Goal: Register for event/course

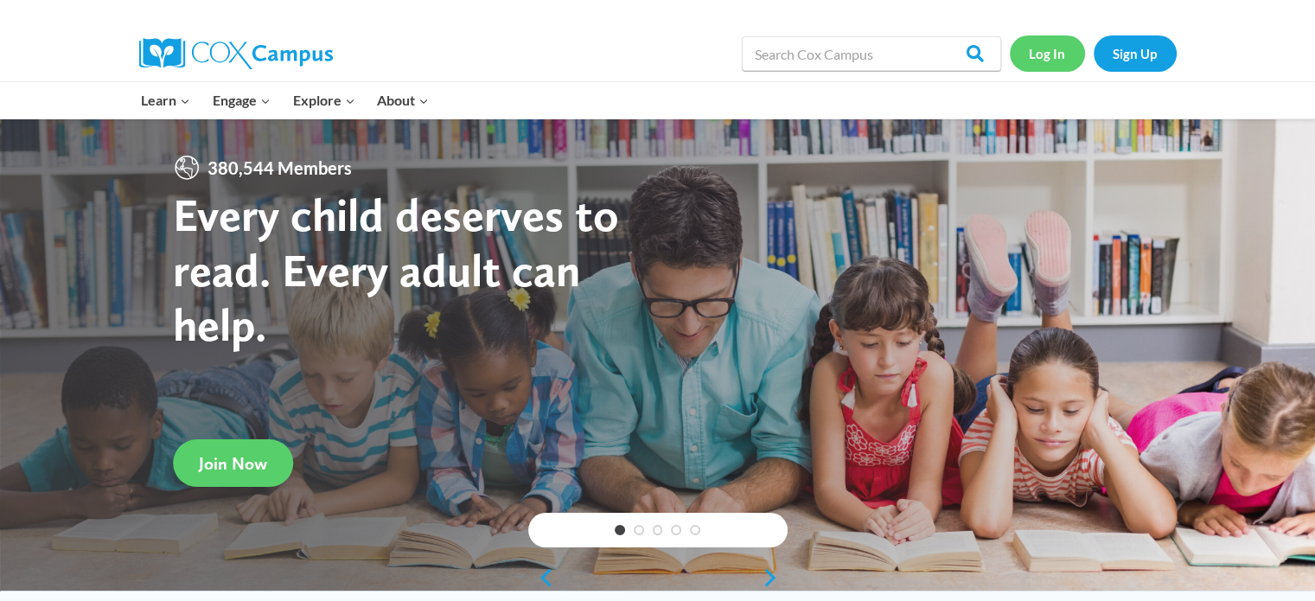
click at [1028, 58] on link "Log In" at bounding box center [1047, 52] width 75 height 35
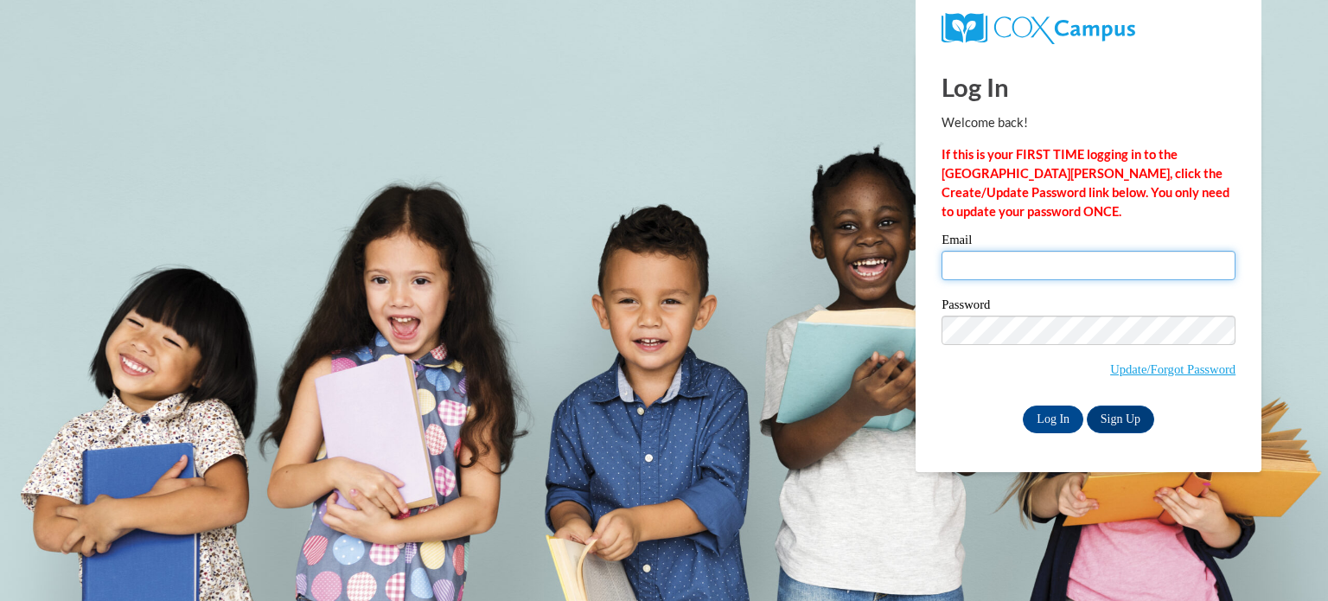
type input "aolson@gracesystem.org"
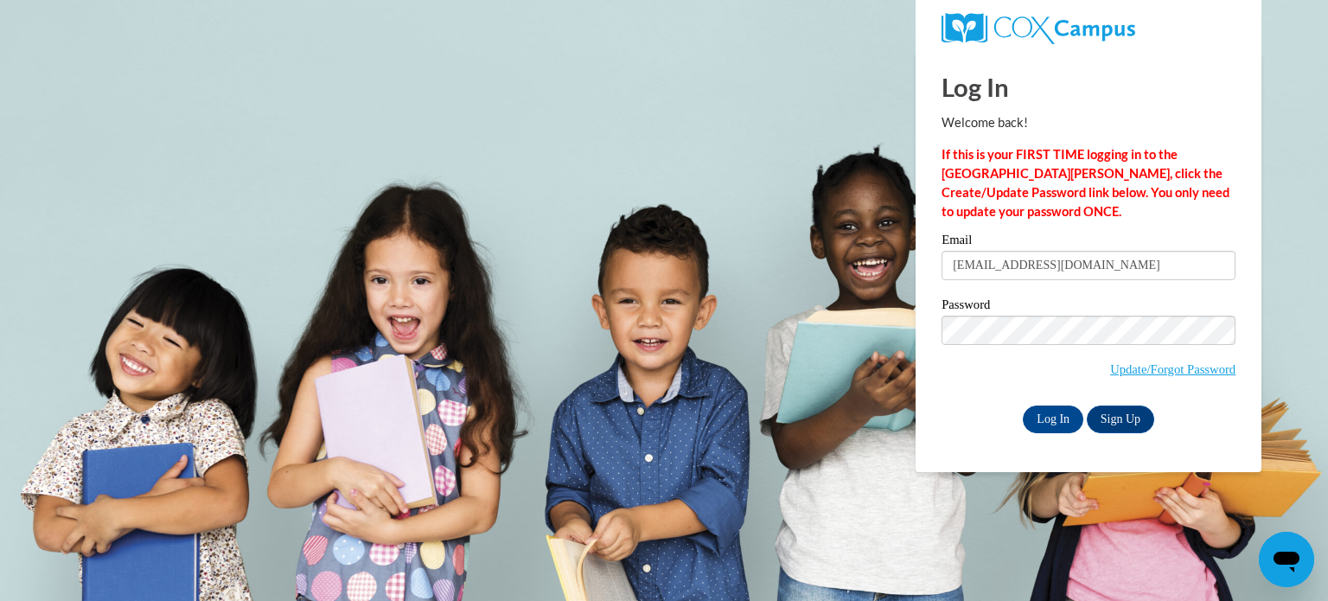
click at [1062, 438] on div "Log In Welcome back! If this is your FIRST TIME logging in to the NEW Cox Campu…" at bounding box center [1089, 262] width 372 height 420
click at [1037, 412] on input "Log In" at bounding box center [1053, 419] width 61 height 28
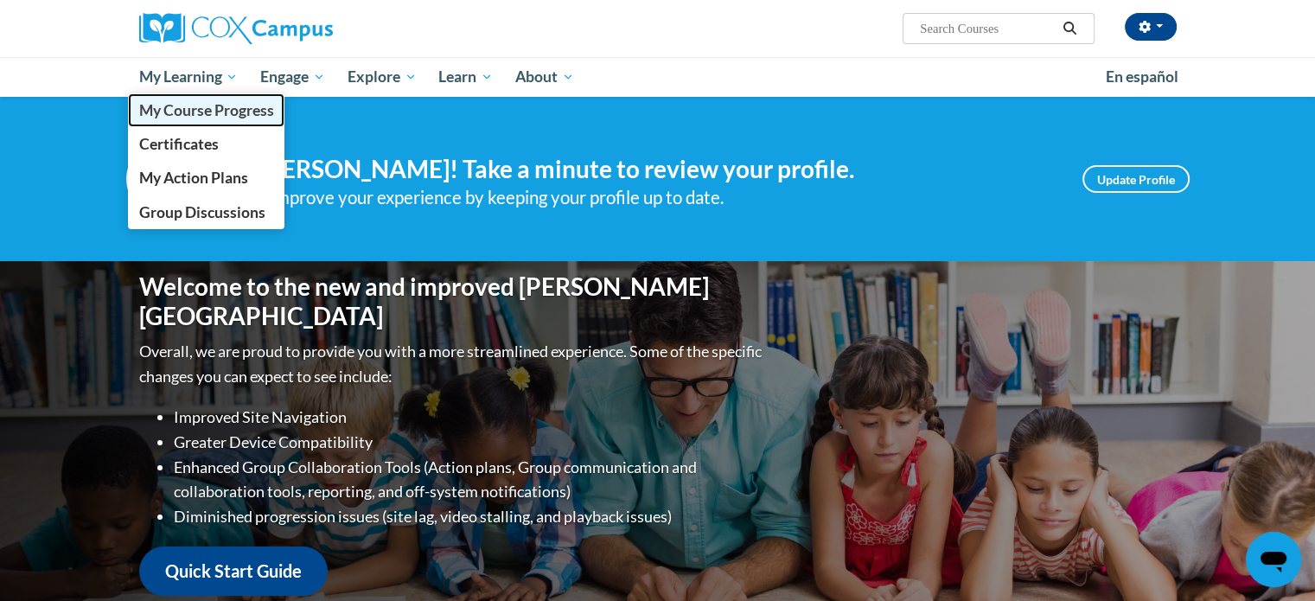
click at [220, 110] on span "My Course Progress" at bounding box center [205, 110] width 135 height 18
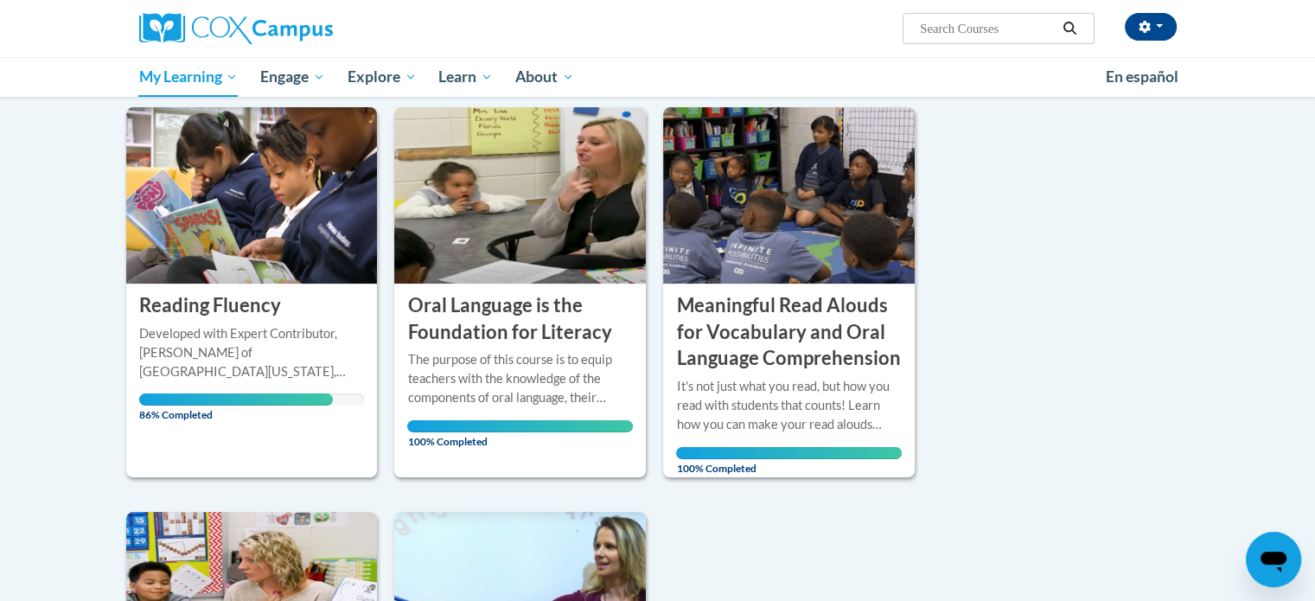
scroll to position [180, 0]
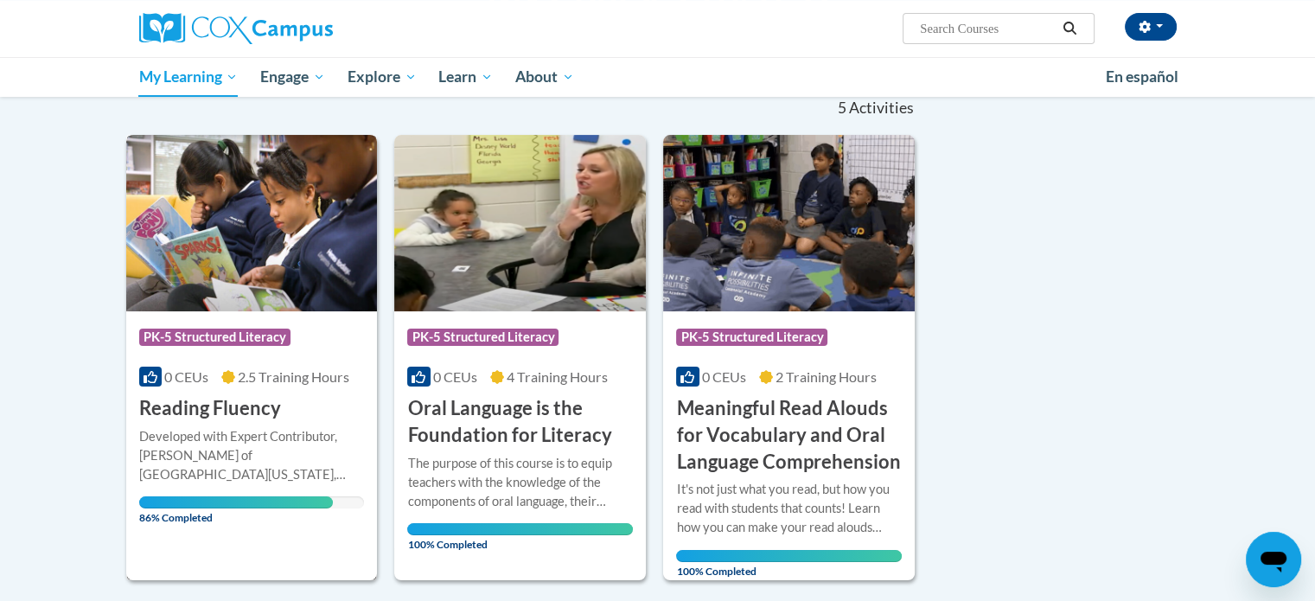
click at [197, 400] on h3 "Reading Fluency" at bounding box center [210, 408] width 142 height 27
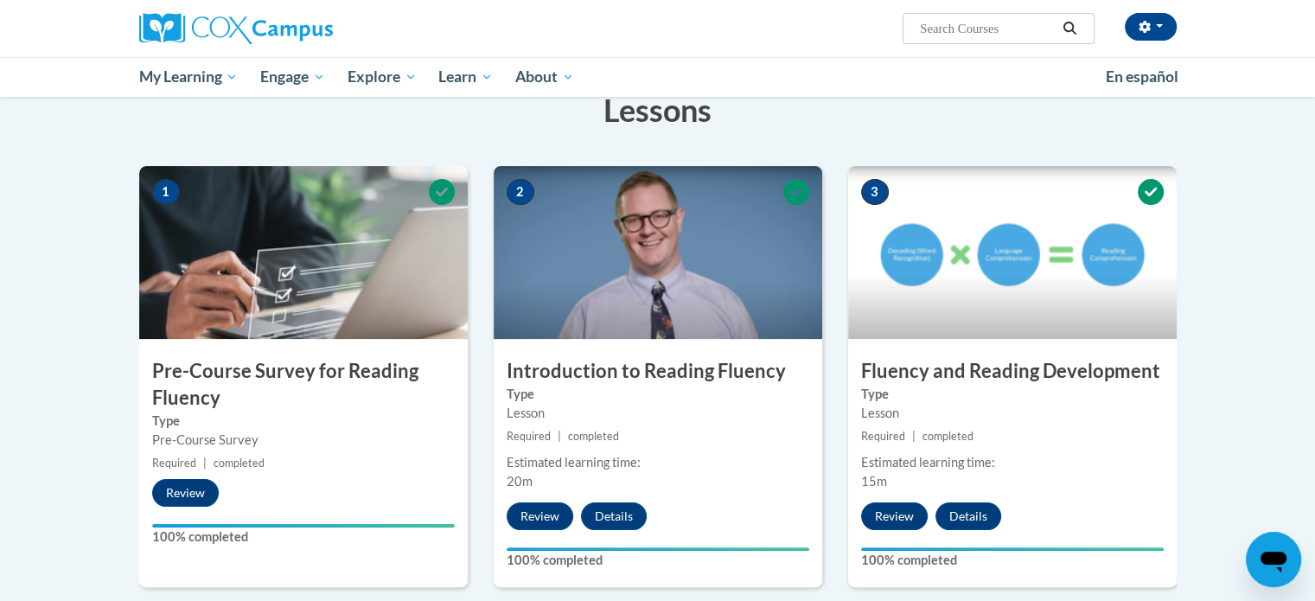
scroll to position [278, 0]
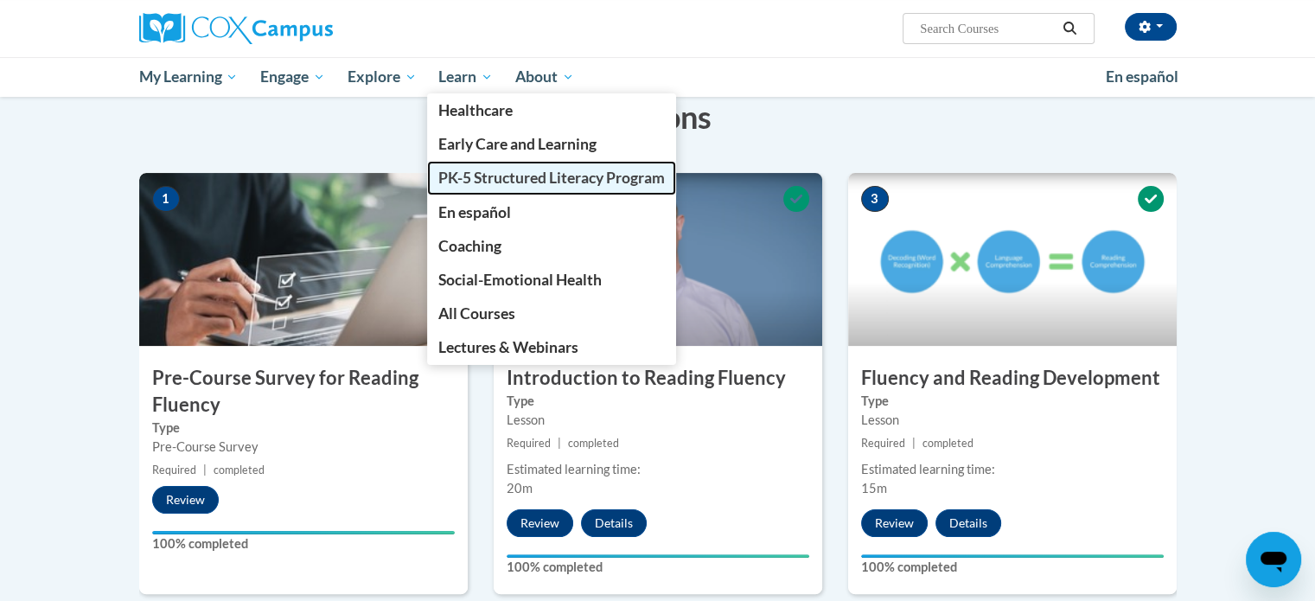
click at [470, 179] on span "PK-5 Structured Literacy Program" at bounding box center [551, 178] width 227 height 18
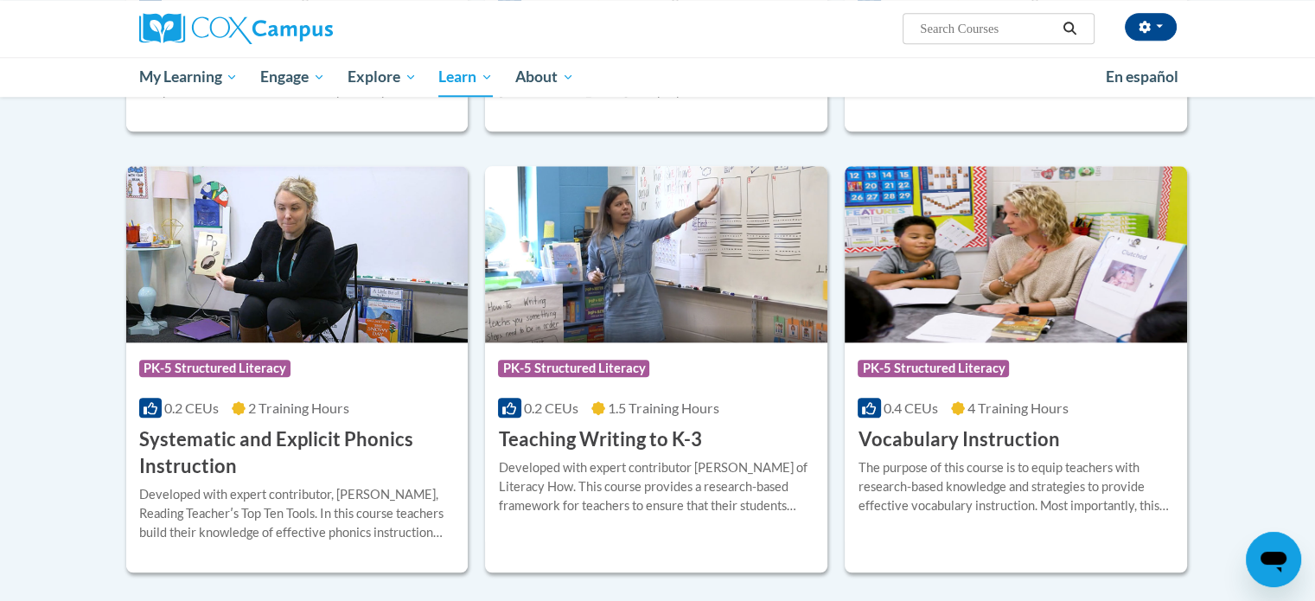
scroll to position [1805, 0]
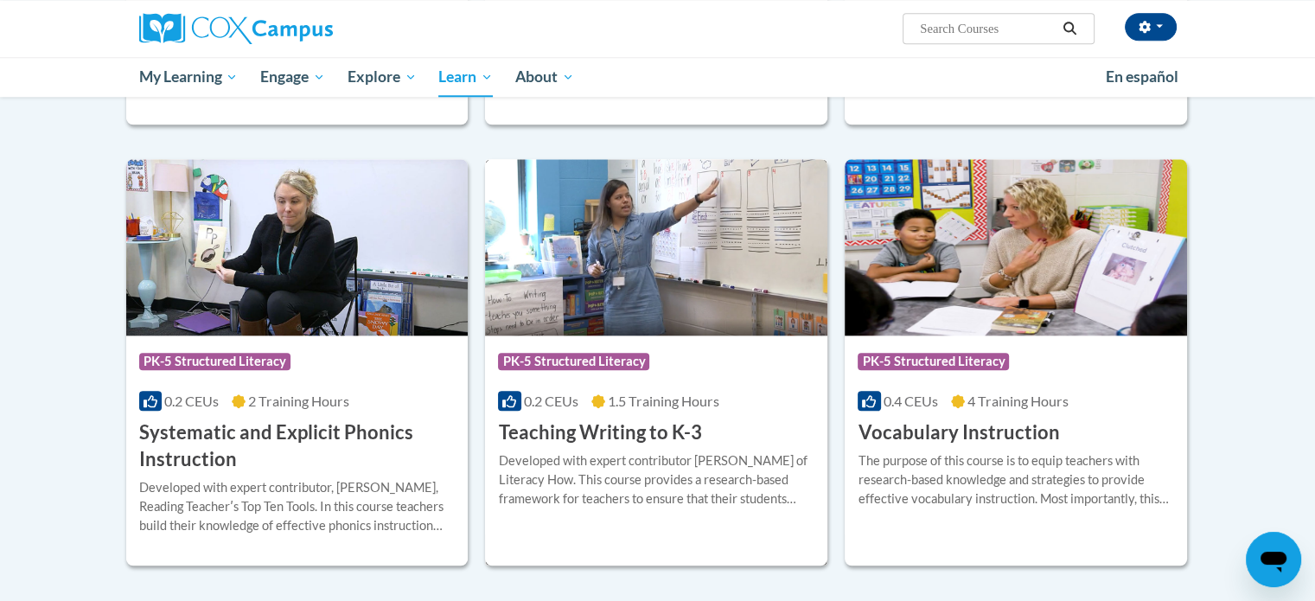
click at [655, 278] on img at bounding box center [656, 247] width 342 height 176
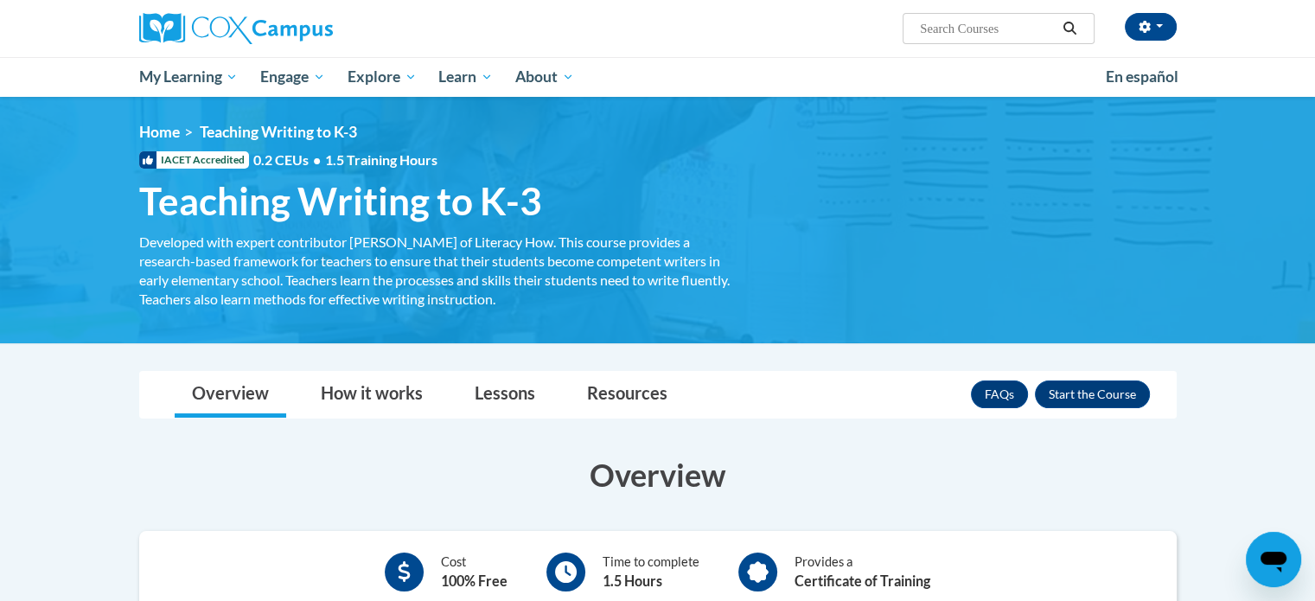
scroll to position [128, 0]
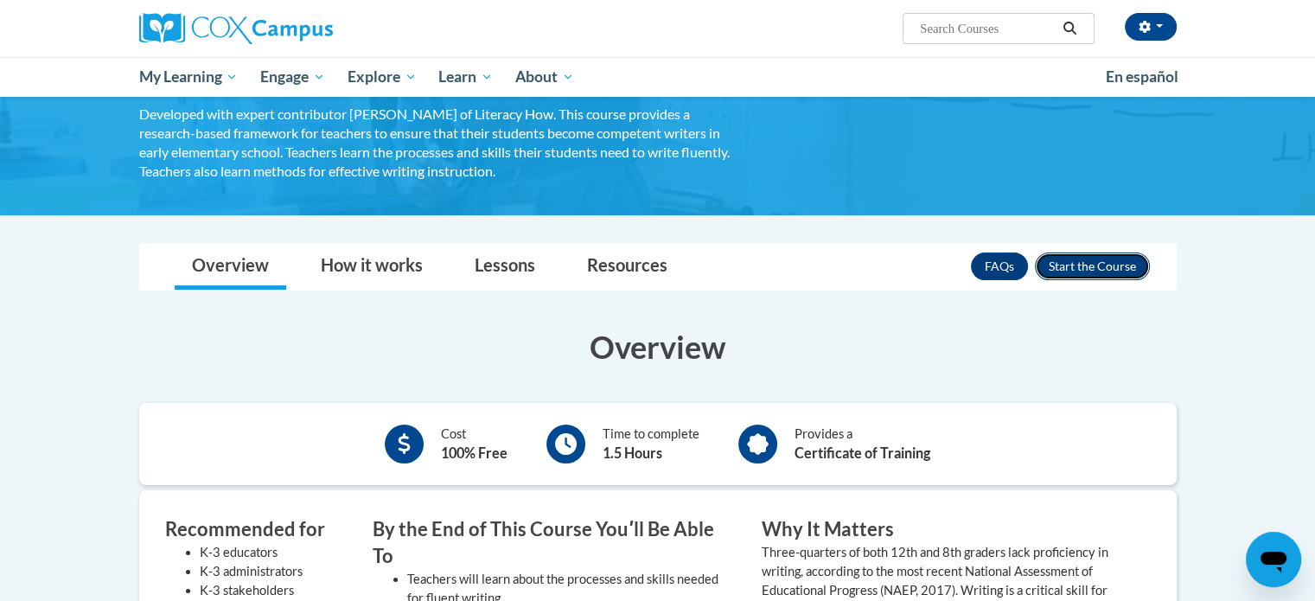
click at [1134, 265] on button "Enroll" at bounding box center [1092, 266] width 115 height 28
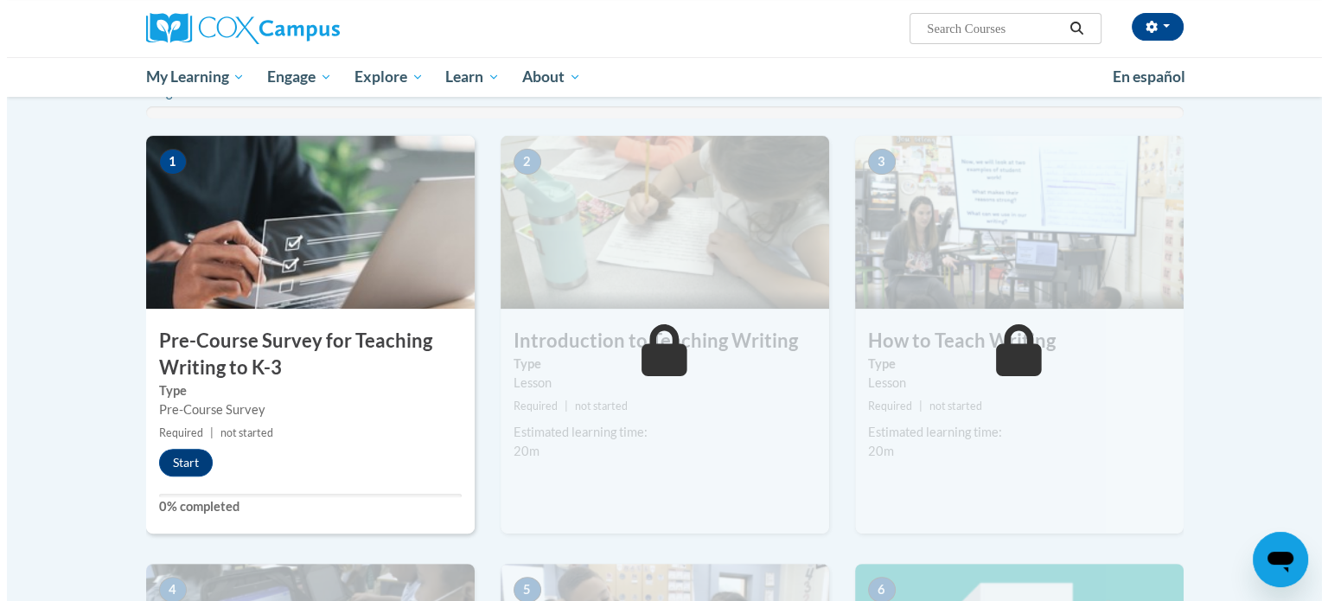
scroll to position [316, 0]
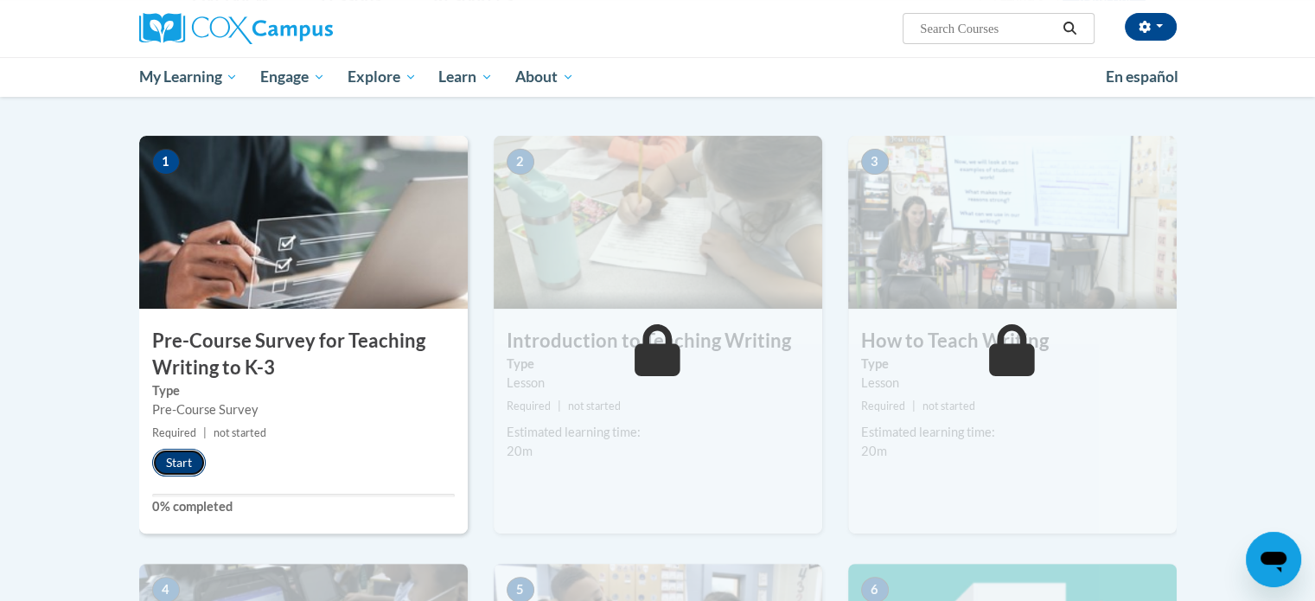
click at [174, 469] on button "Start" at bounding box center [179, 463] width 54 height 28
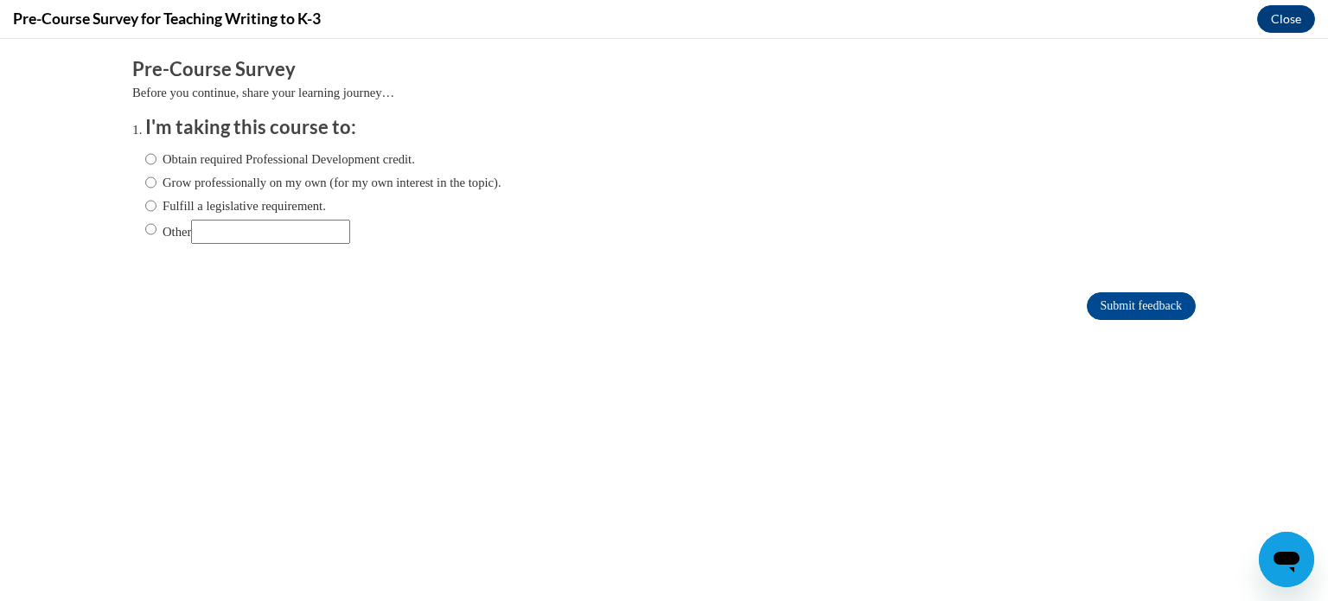
scroll to position [0, 0]
click at [212, 162] on label "Obtain required Professional Development credit." at bounding box center [280, 159] width 270 height 19
click at [156, 162] on input "Obtain required Professional Development credit." at bounding box center [150, 159] width 11 height 19
radio input "true"
click at [1091, 298] on input "Submit feedback" at bounding box center [1141, 306] width 109 height 28
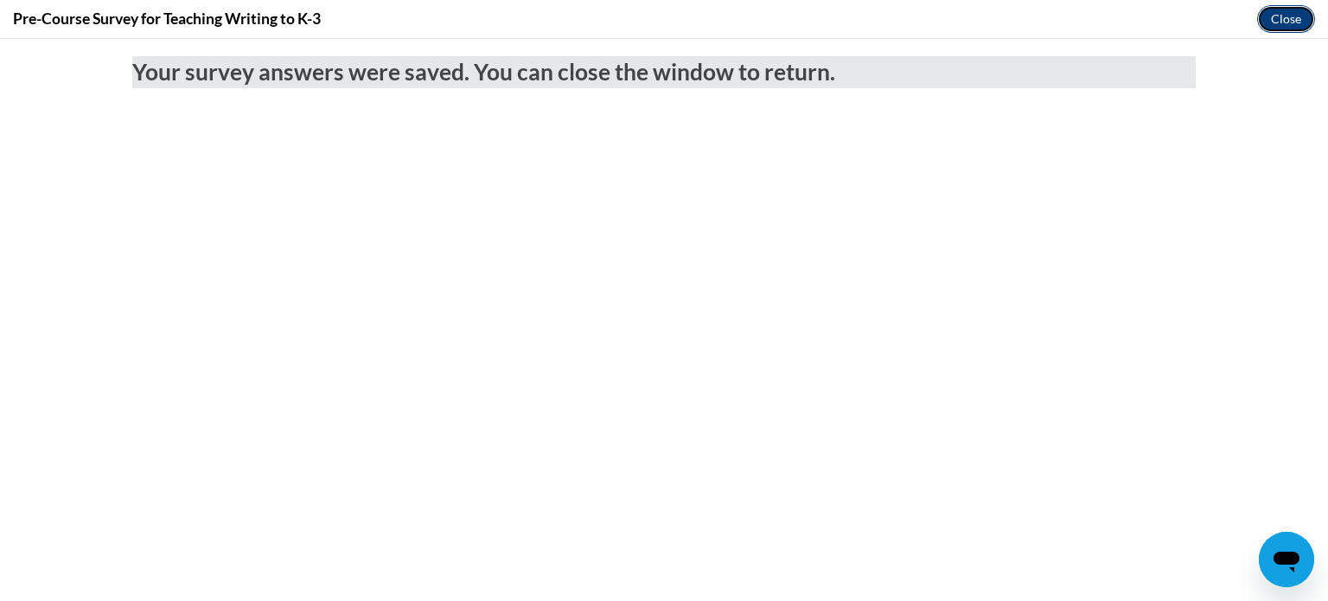
click at [1274, 23] on button "Close" at bounding box center [1286, 19] width 58 height 28
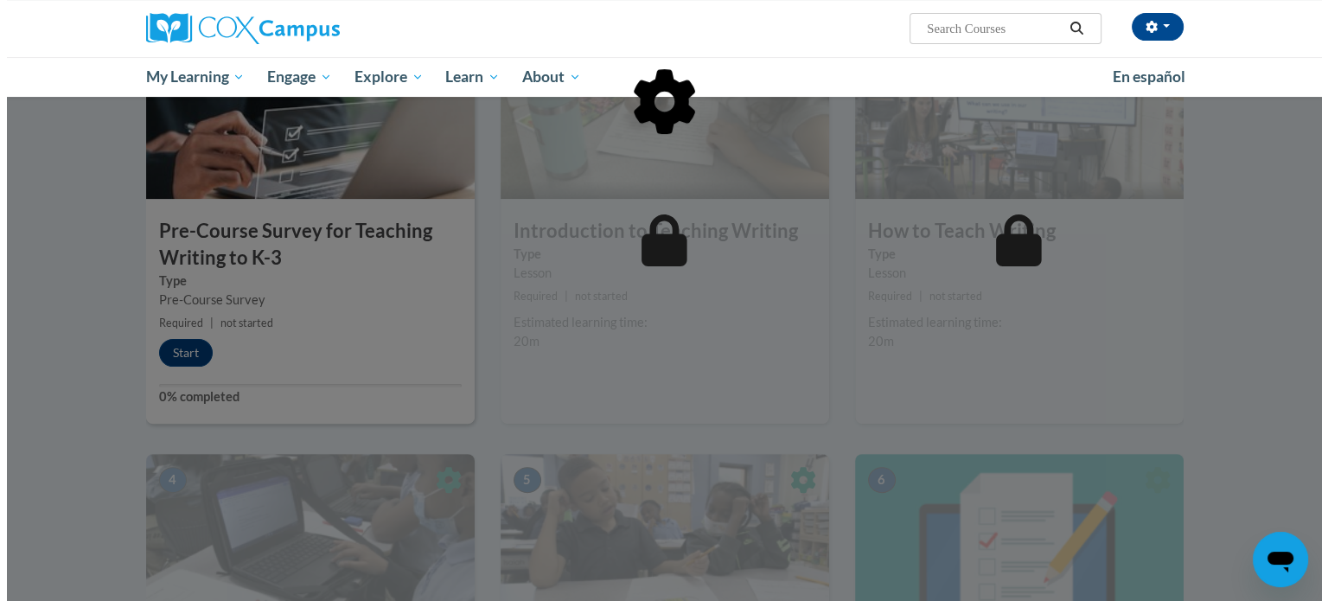
scroll to position [426, 0]
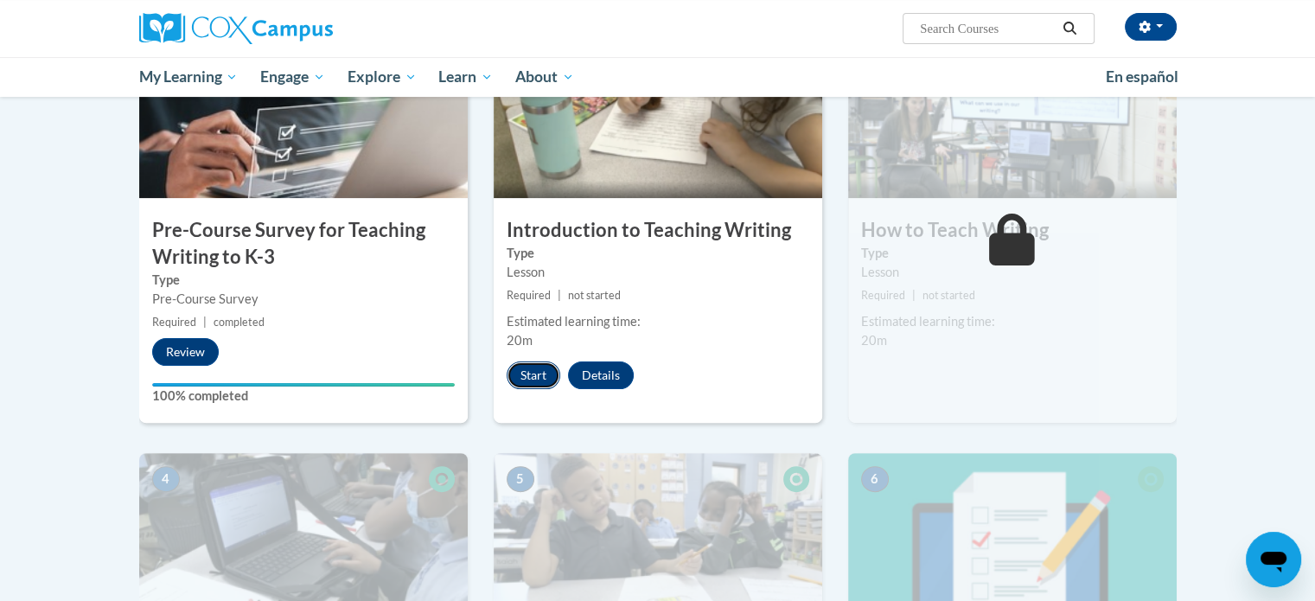
click at [515, 362] on button "Start" at bounding box center [534, 375] width 54 height 28
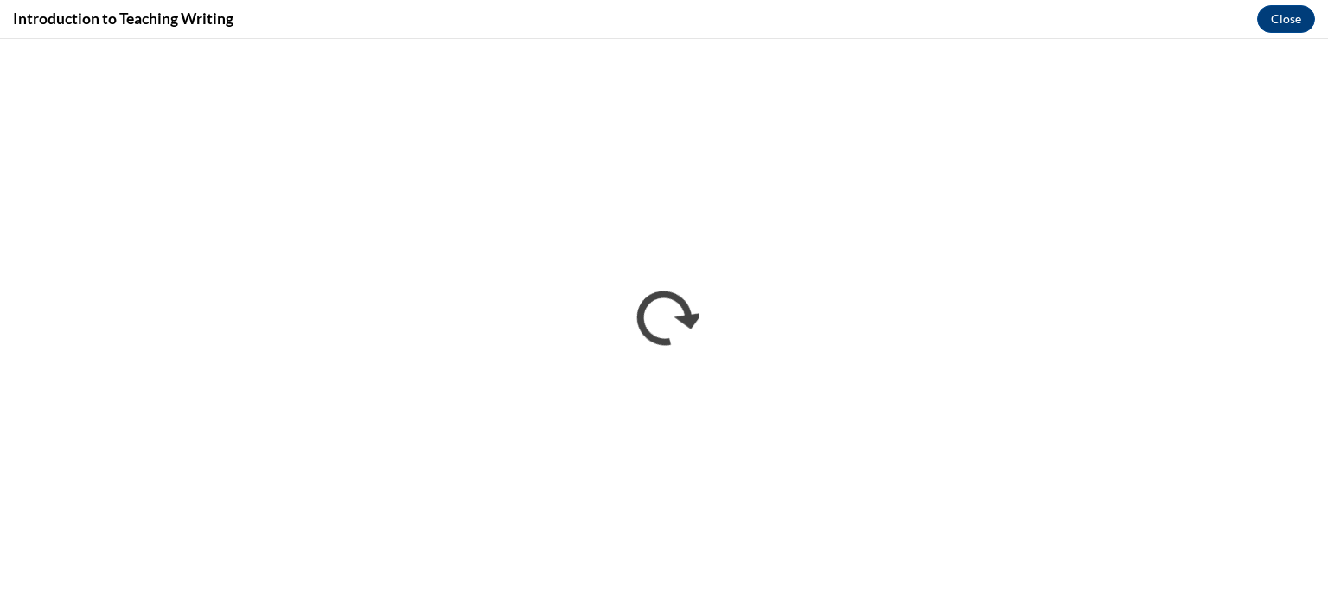
scroll to position [0, 0]
